Goal: Task Accomplishment & Management: Manage account settings

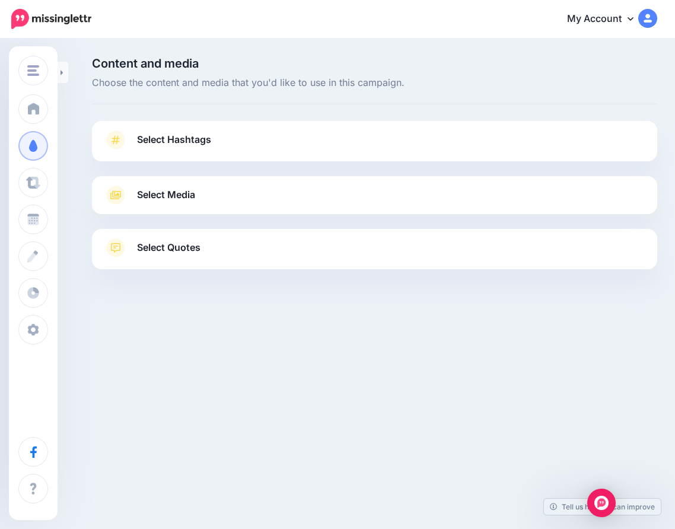
click at [237, 145] on link "Select Hashtags" at bounding box center [375, 146] width 542 height 31
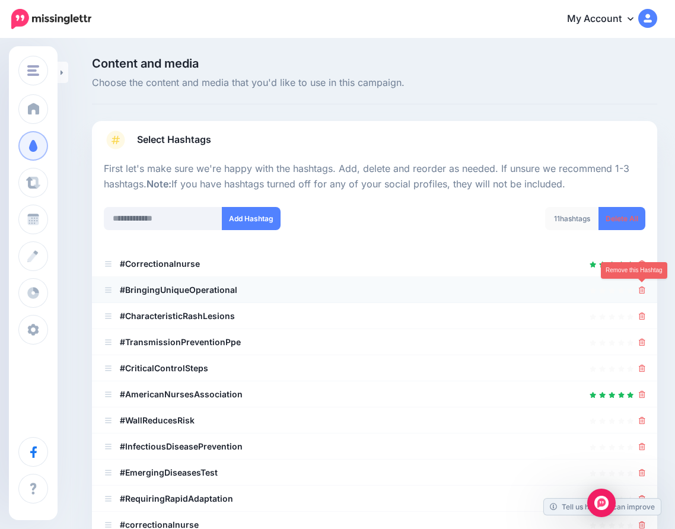
click at [642, 291] on icon at bounding box center [642, 290] width 7 height 7
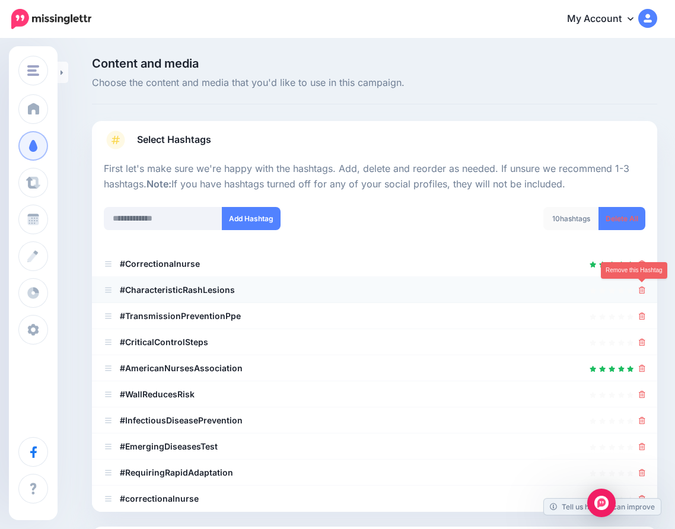
click at [641, 288] on icon at bounding box center [642, 290] width 7 height 7
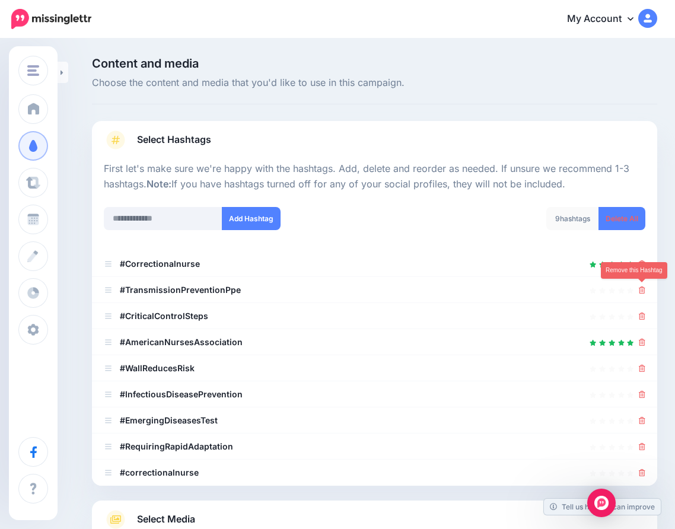
click at [641, 288] on icon at bounding box center [642, 290] width 7 height 7
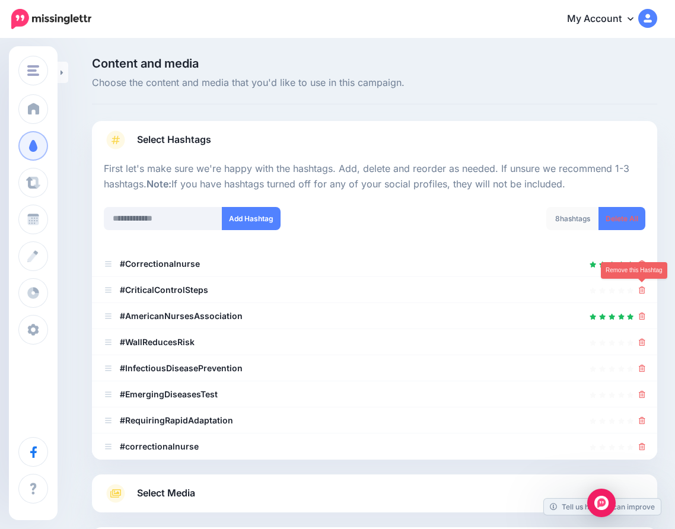
click at [641, 288] on icon at bounding box center [642, 290] width 7 height 7
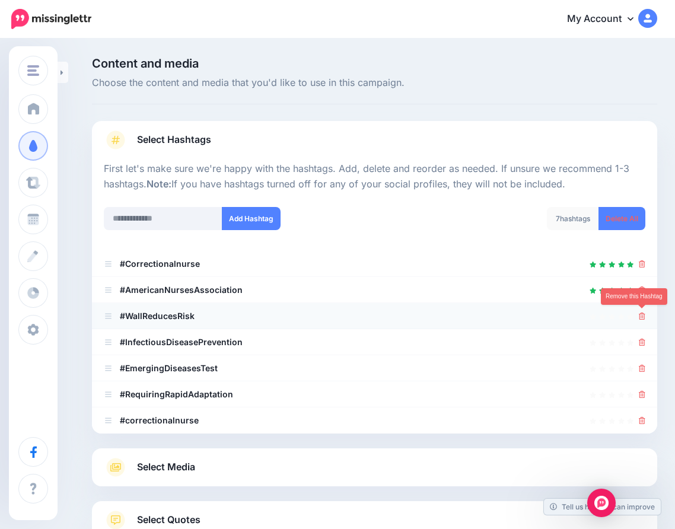
click at [640, 314] on icon at bounding box center [642, 316] width 7 height 7
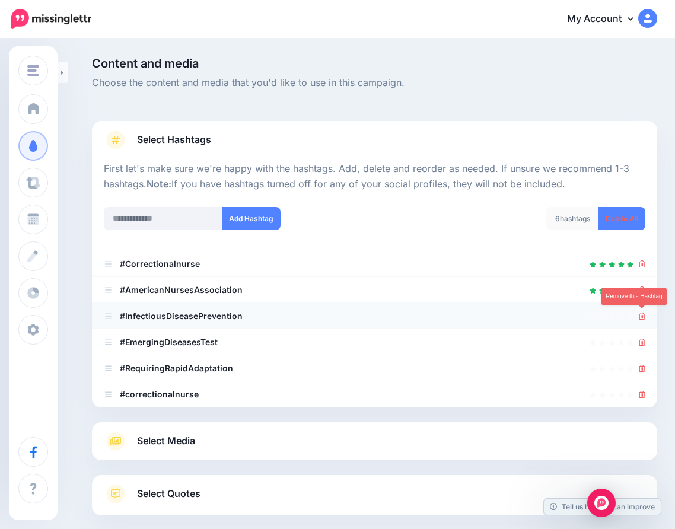
click at [644, 314] on icon at bounding box center [642, 316] width 7 height 7
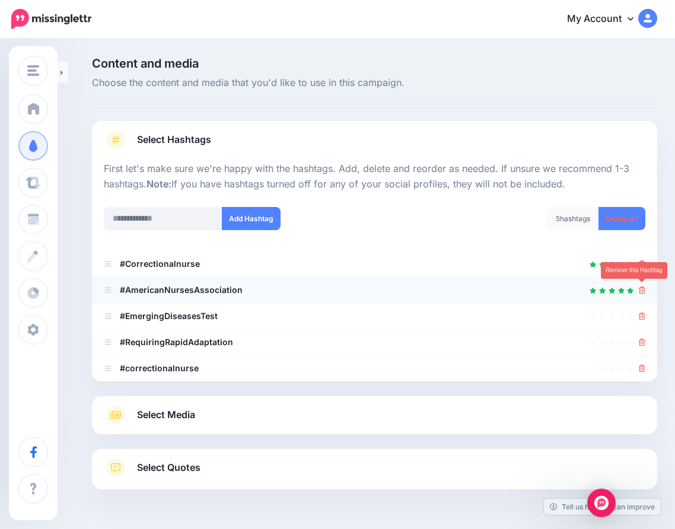
click at [643, 288] on icon at bounding box center [642, 290] width 7 height 7
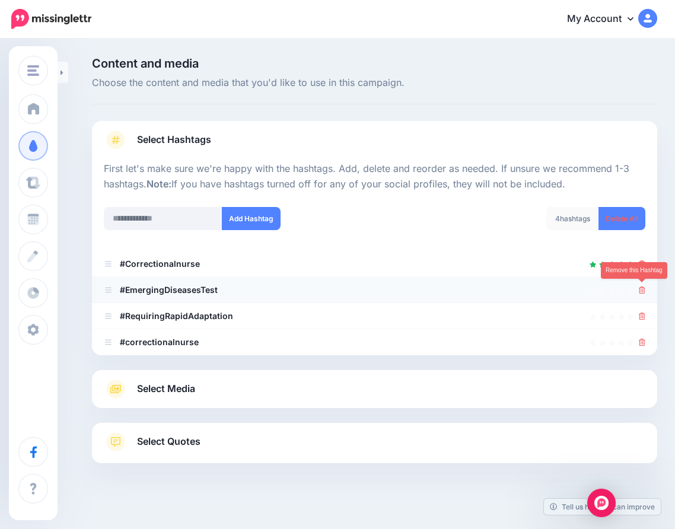
click at [642, 288] on icon at bounding box center [642, 290] width 7 height 7
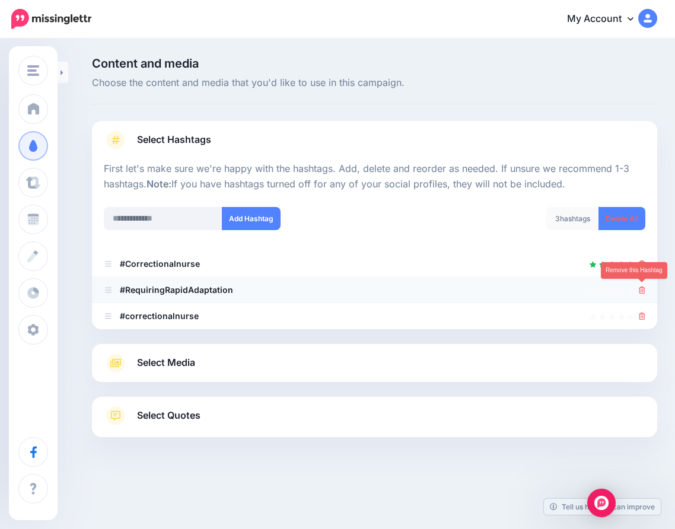
click at [642, 291] on icon at bounding box center [642, 290] width 7 height 7
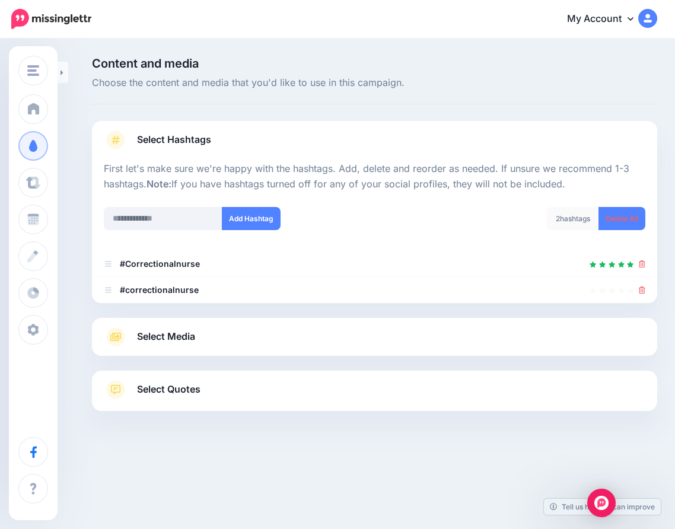
click at [642, 291] on icon at bounding box center [642, 290] width 7 height 7
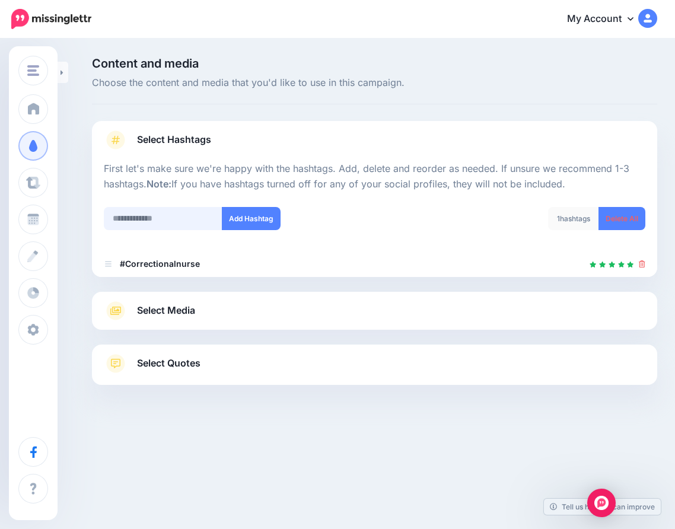
click at [164, 215] on input "text" at bounding box center [163, 218] width 119 height 23
type input "**********"
click at [246, 219] on button "Add Hashtag" at bounding box center [251, 218] width 59 height 23
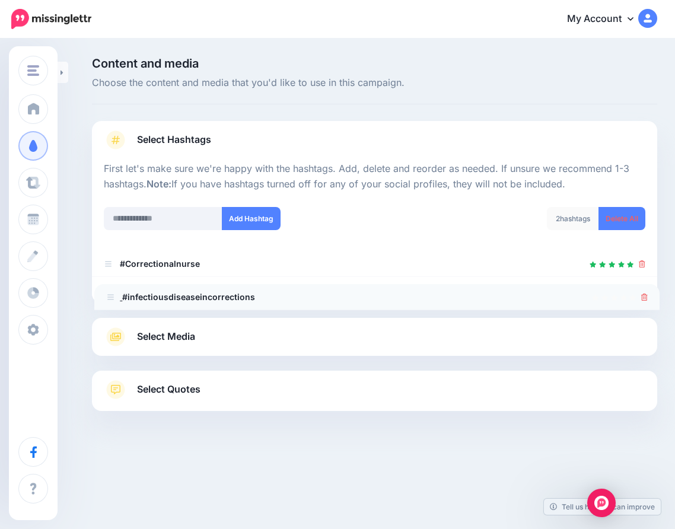
drag, startPoint x: 109, startPoint y: 259, endPoint x: 111, endPoint y: 294, distance: 35.1
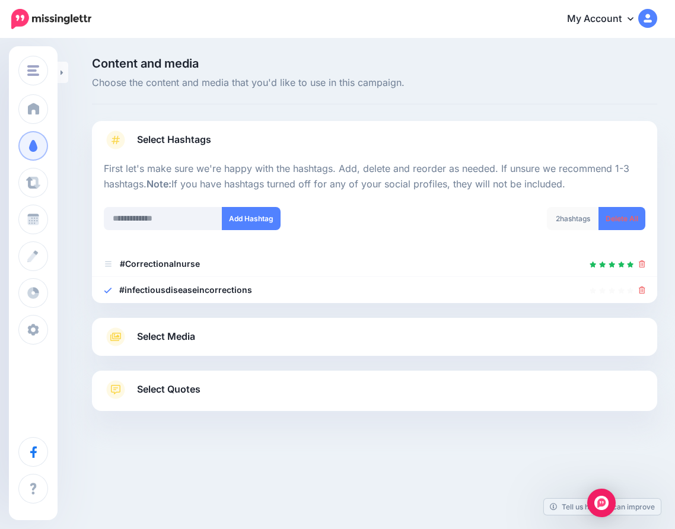
click at [232, 386] on link "Select Quotes" at bounding box center [375, 395] width 542 height 31
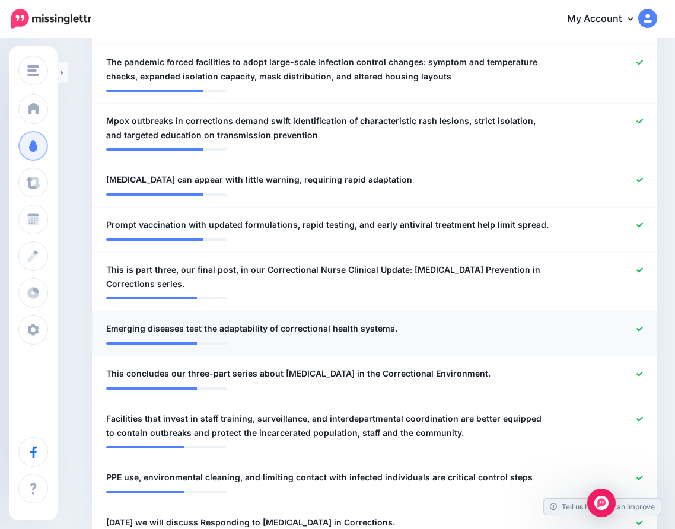
scroll to position [417, 0]
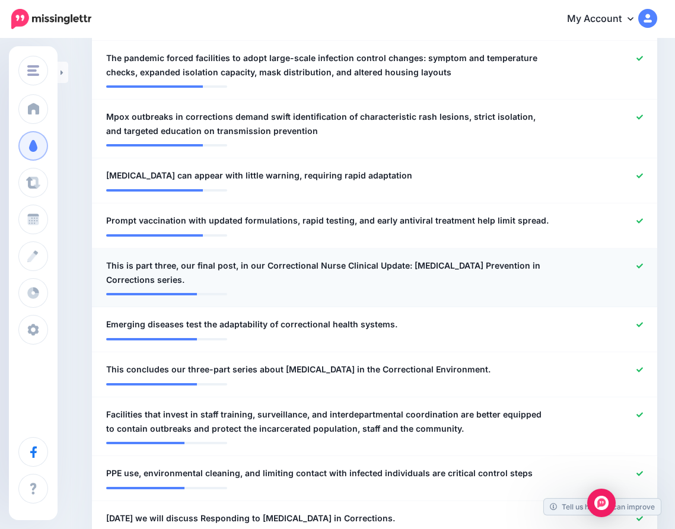
click at [642, 265] on icon at bounding box center [640, 266] width 7 height 7
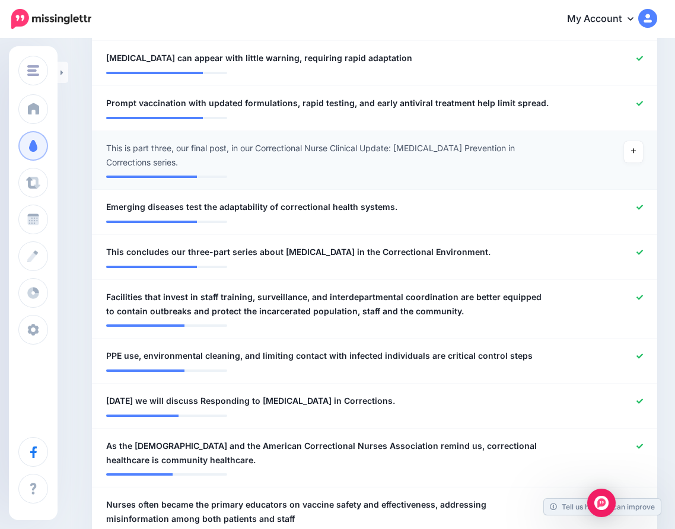
scroll to position [535, 0]
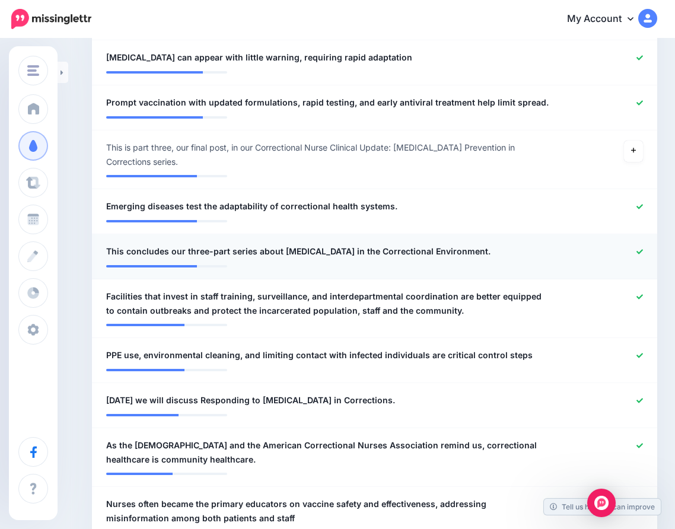
click at [643, 249] on icon at bounding box center [640, 252] width 7 height 7
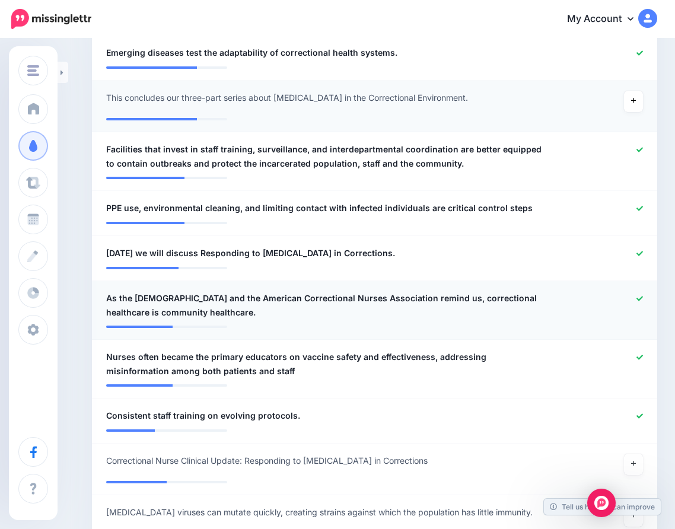
scroll to position [714, 0]
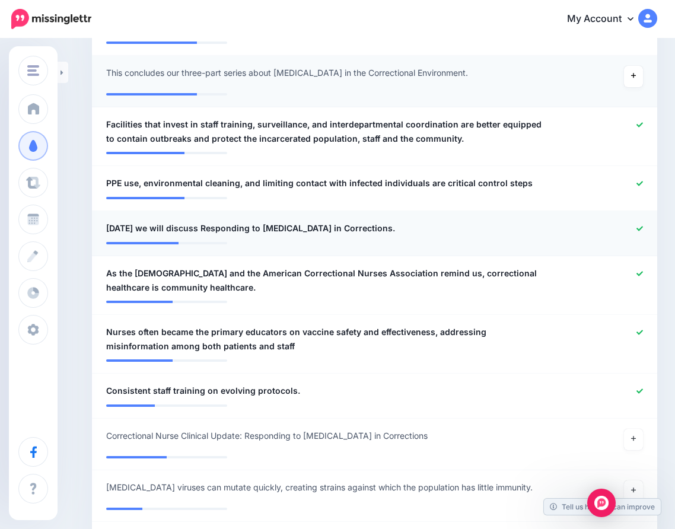
click at [637, 225] on icon at bounding box center [640, 228] width 7 height 7
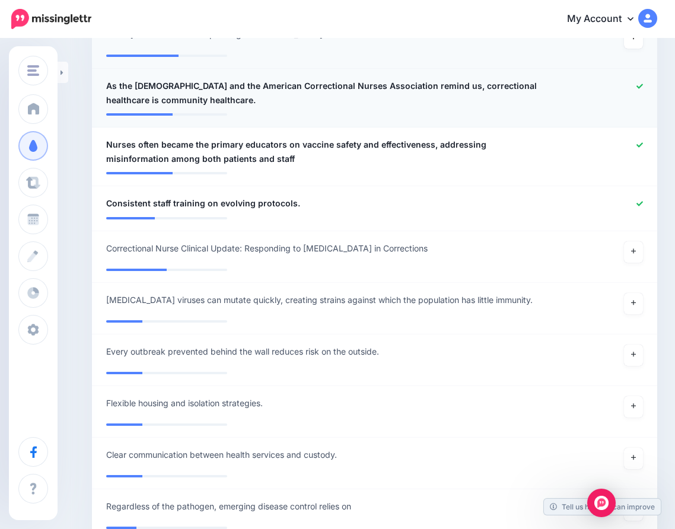
scroll to position [909, 0]
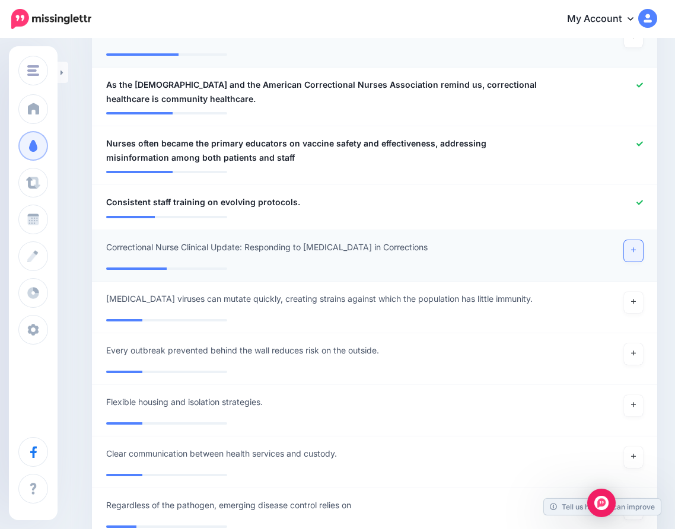
click at [636, 247] on link at bounding box center [633, 250] width 19 height 21
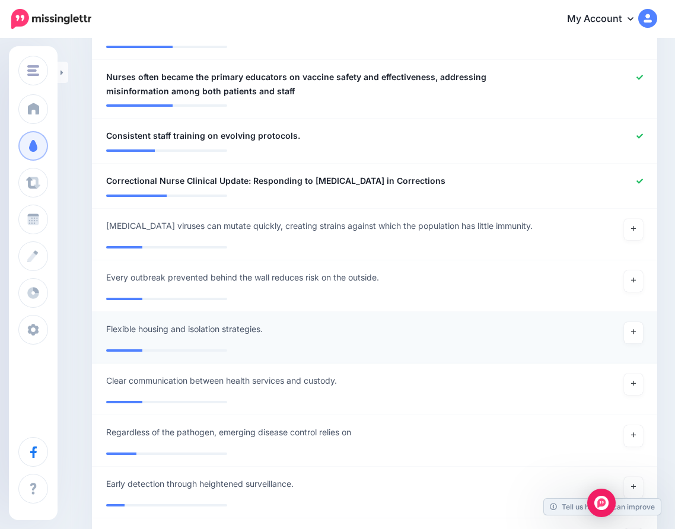
scroll to position [978, 0]
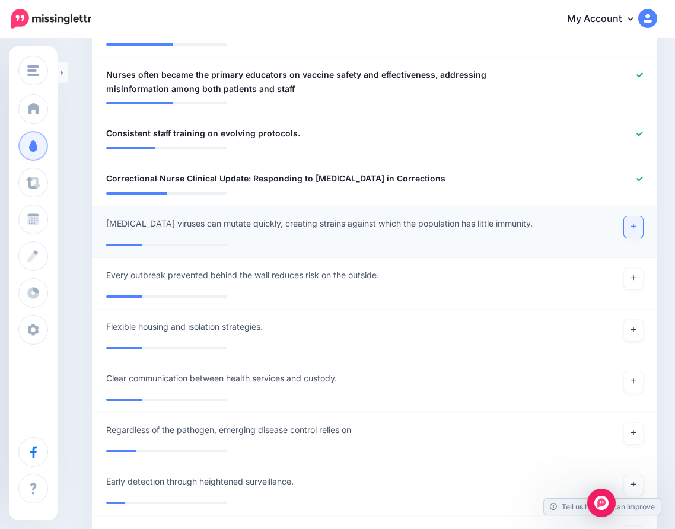
click at [634, 224] on icon at bounding box center [633, 226] width 5 height 7
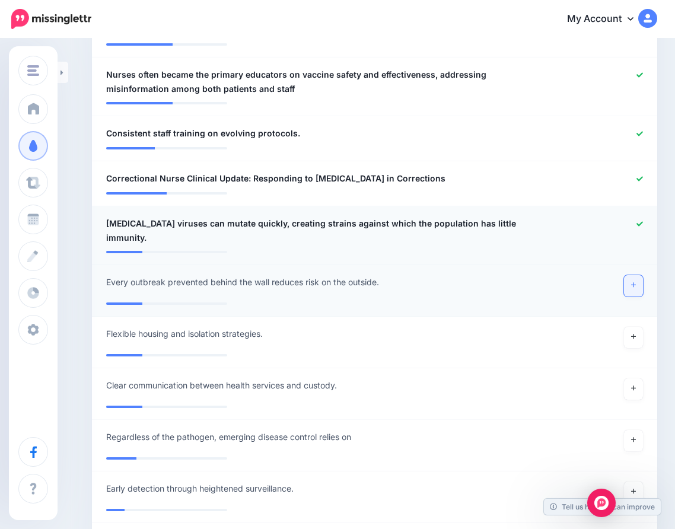
click at [635, 282] on icon at bounding box center [633, 285] width 5 height 7
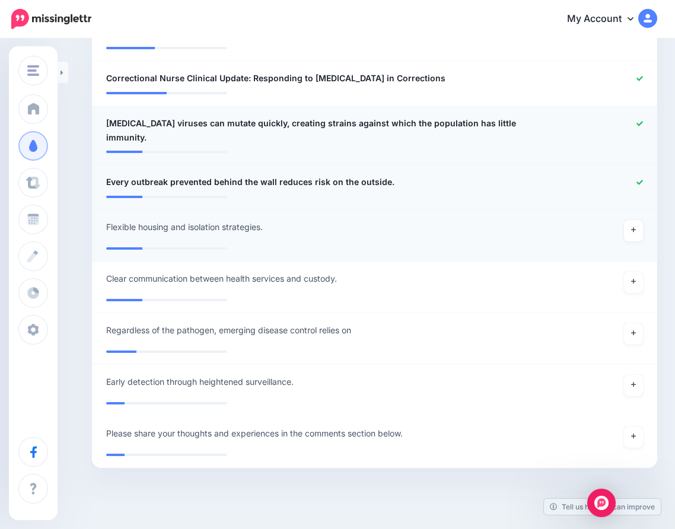
scroll to position [1077, 0]
click at [632, 330] on icon at bounding box center [633, 333] width 5 height 7
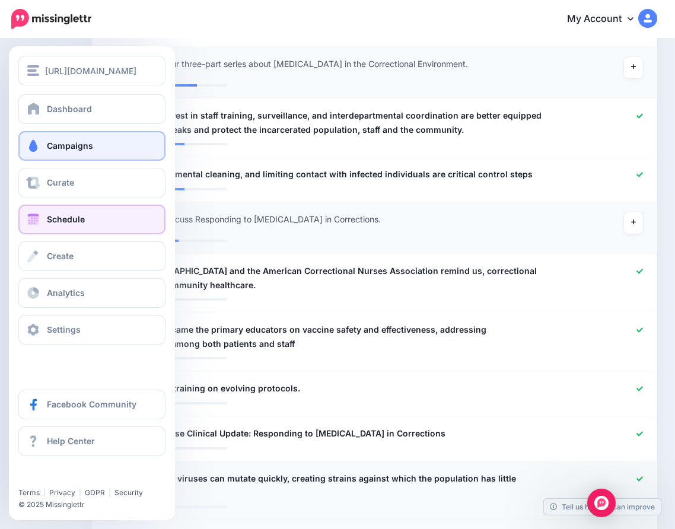
scroll to position [704, 0]
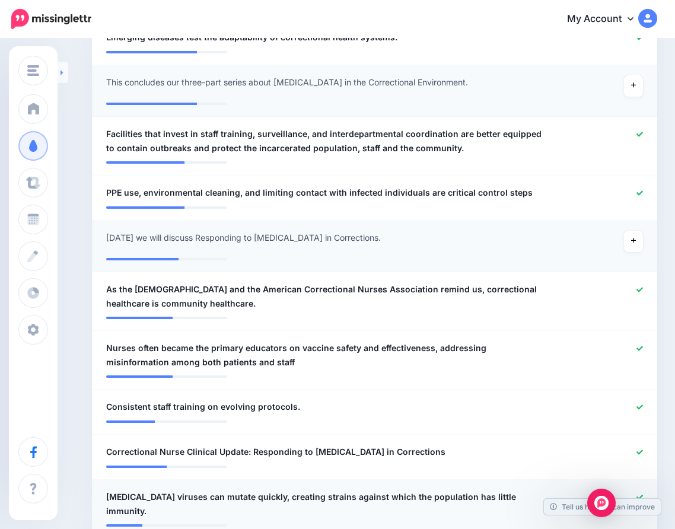
click at [62, 74] on icon at bounding box center [62, 72] width 2 height 5
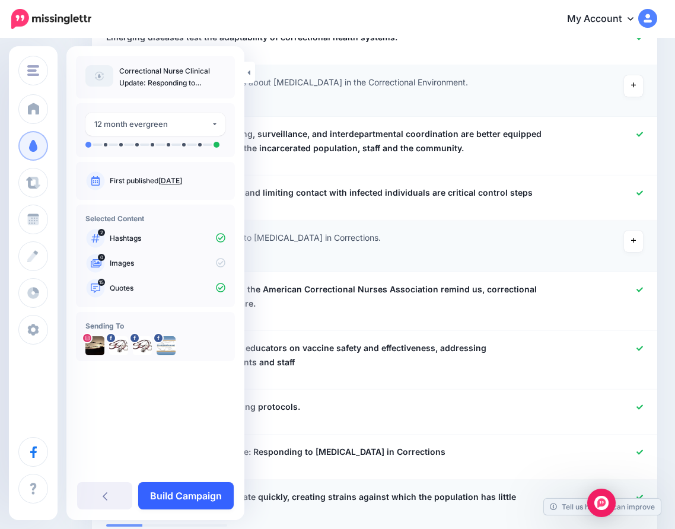
click at [187, 496] on link "Build Campaign" at bounding box center [186, 495] width 96 height 27
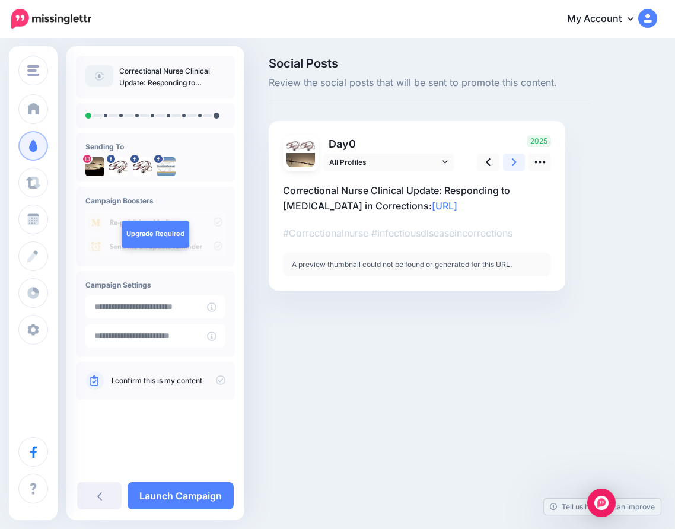
click at [510, 161] on link at bounding box center [514, 162] width 23 height 17
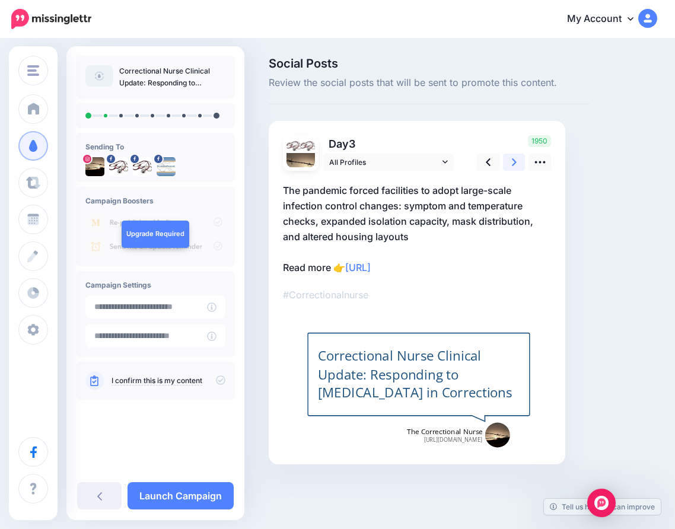
click at [510, 161] on link at bounding box center [514, 162] width 23 height 17
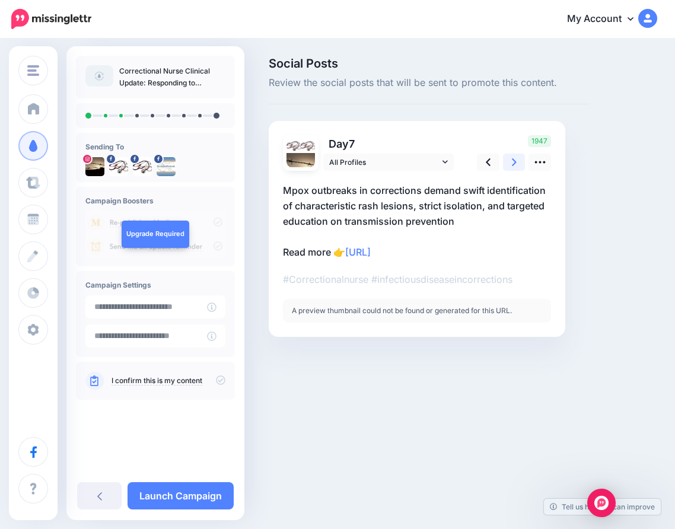
click at [512, 161] on icon at bounding box center [514, 162] width 5 height 12
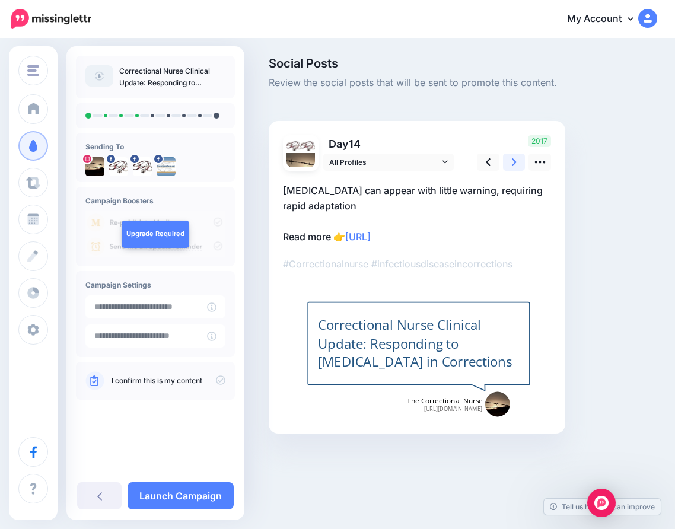
click at [512, 161] on icon at bounding box center [514, 162] width 5 height 12
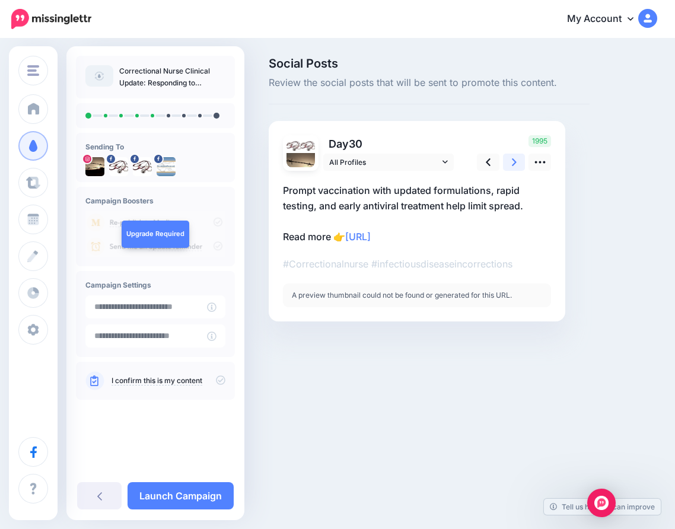
click at [512, 161] on icon at bounding box center [514, 162] width 5 height 12
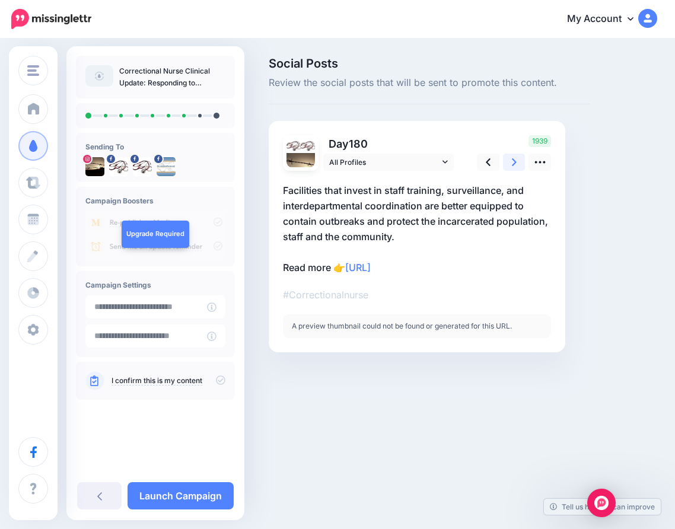
click at [512, 161] on icon at bounding box center [514, 162] width 5 height 12
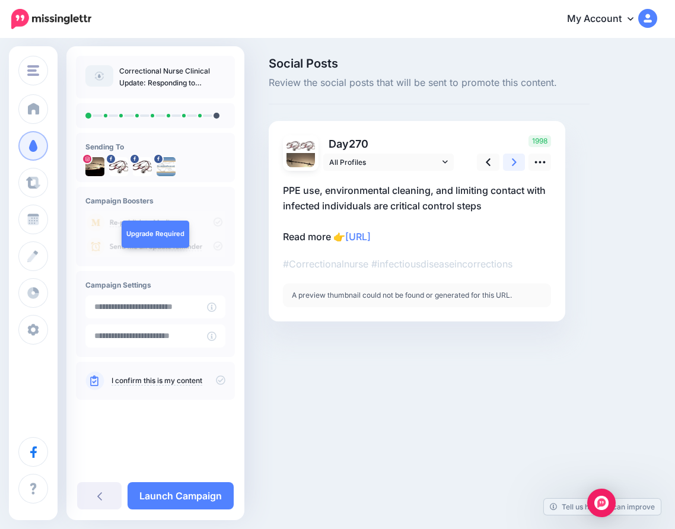
click at [512, 161] on icon at bounding box center [514, 162] width 5 height 12
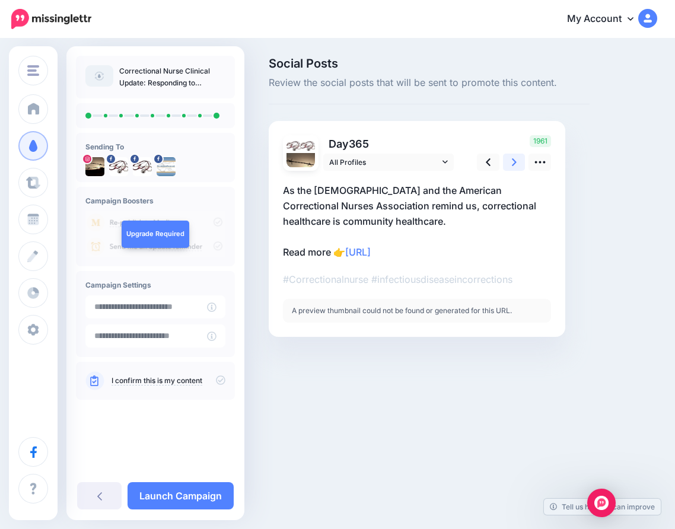
click at [512, 161] on icon at bounding box center [514, 162] width 5 height 12
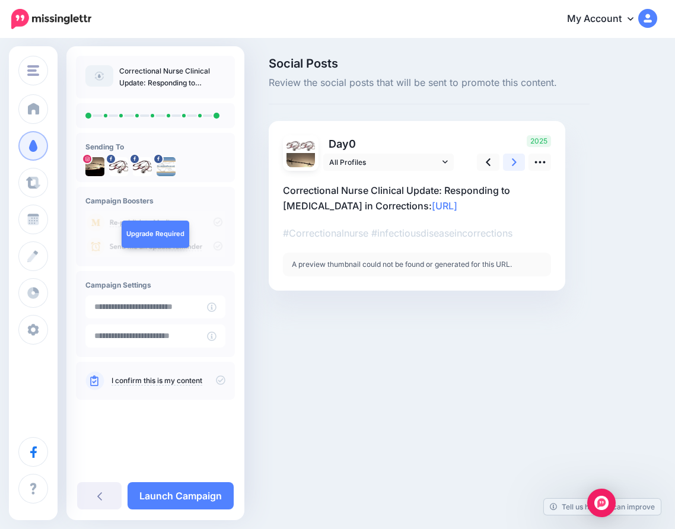
click at [512, 161] on icon at bounding box center [514, 162] width 5 height 12
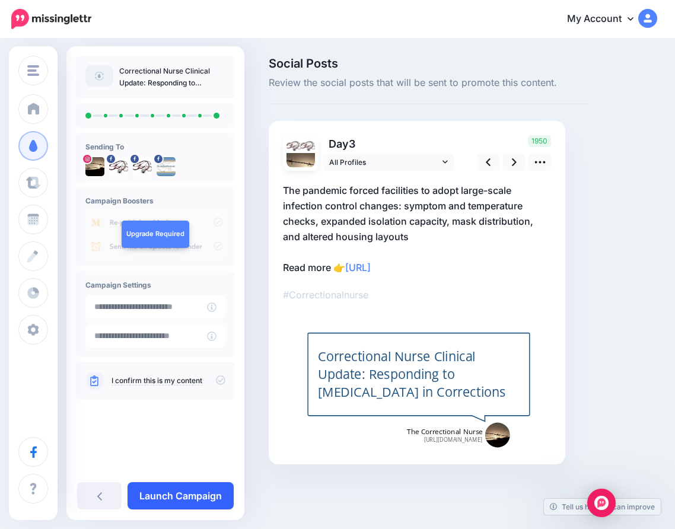
click at [166, 499] on link "Launch Campaign" at bounding box center [181, 495] width 106 height 27
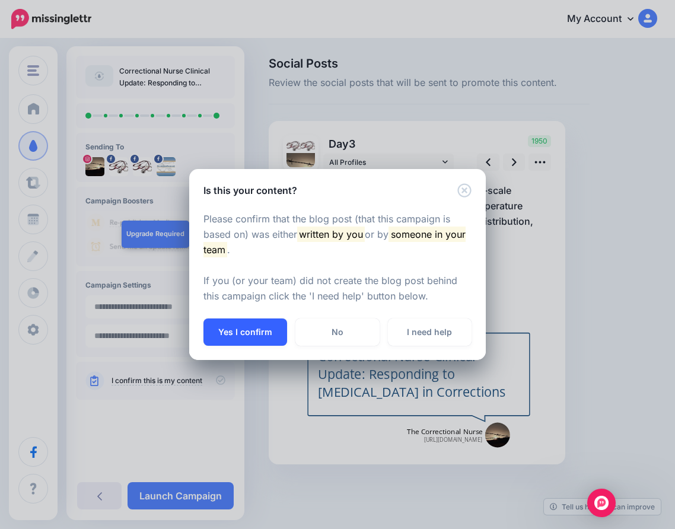
click at [259, 325] on button "Yes I confirm" at bounding box center [245, 332] width 84 height 27
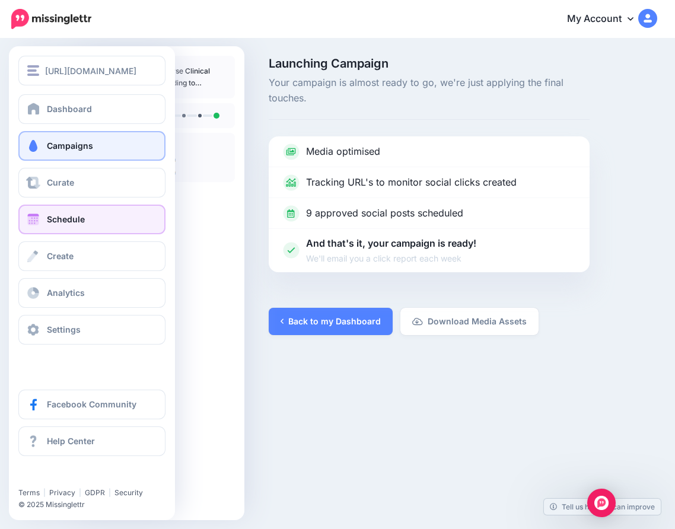
click at [36, 217] on span at bounding box center [33, 220] width 15 height 12
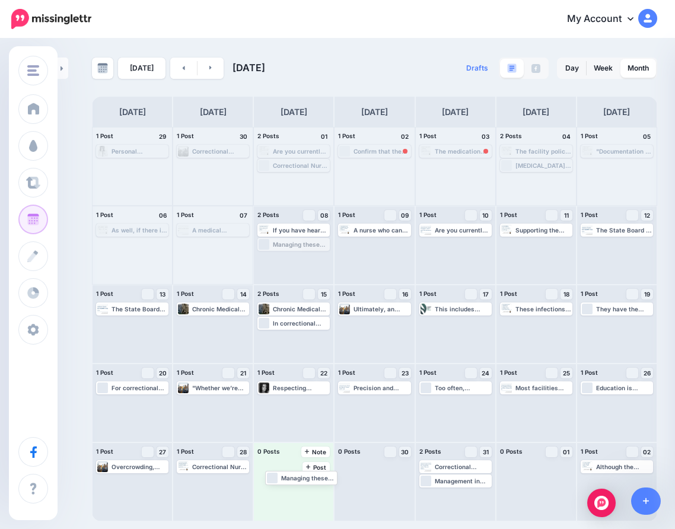
drag, startPoint x: 302, startPoint y: 244, endPoint x: 309, endPoint y: 477, distance: 233.3
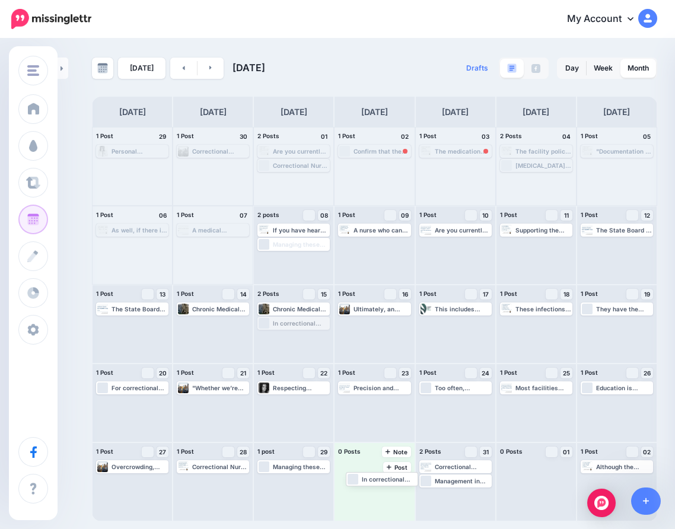
drag, startPoint x: 298, startPoint y: 322, endPoint x: 386, endPoint y: 474, distance: 176.2
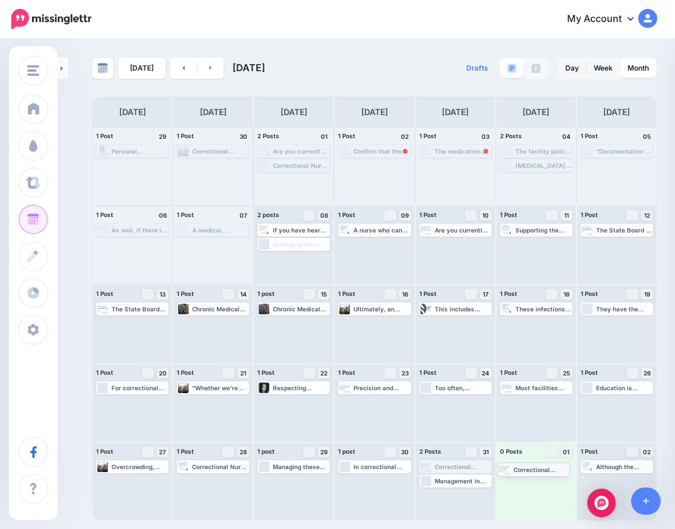
drag, startPoint x: 454, startPoint y: 468, endPoint x: 533, endPoint y: 470, distance: 78.4
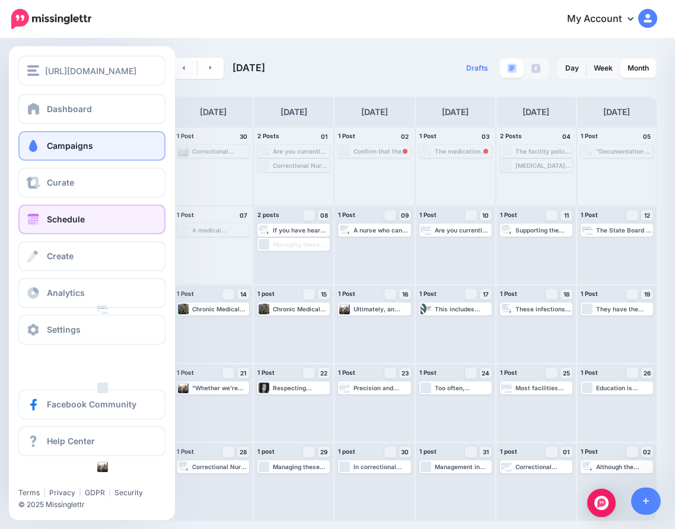
click at [65, 144] on span "Campaigns" at bounding box center [70, 146] width 46 height 10
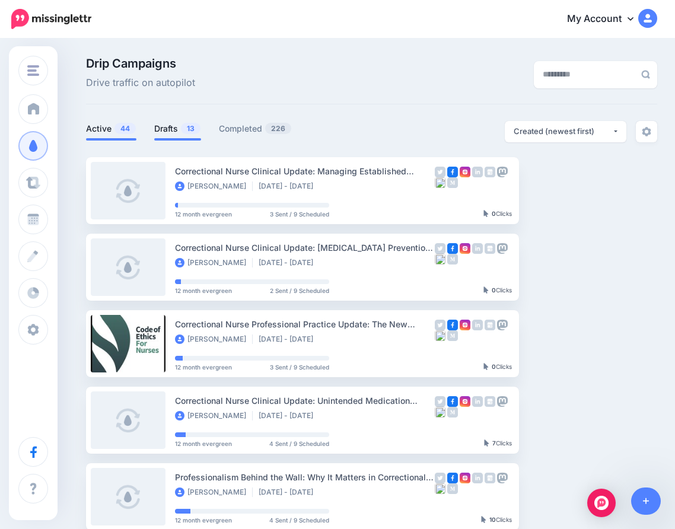
click at [163, 131] on link "Drafts 13" at bounding box center [177, 129] width 47 height 14
